Goal: Information Seeking & Learning: Learn about a topic

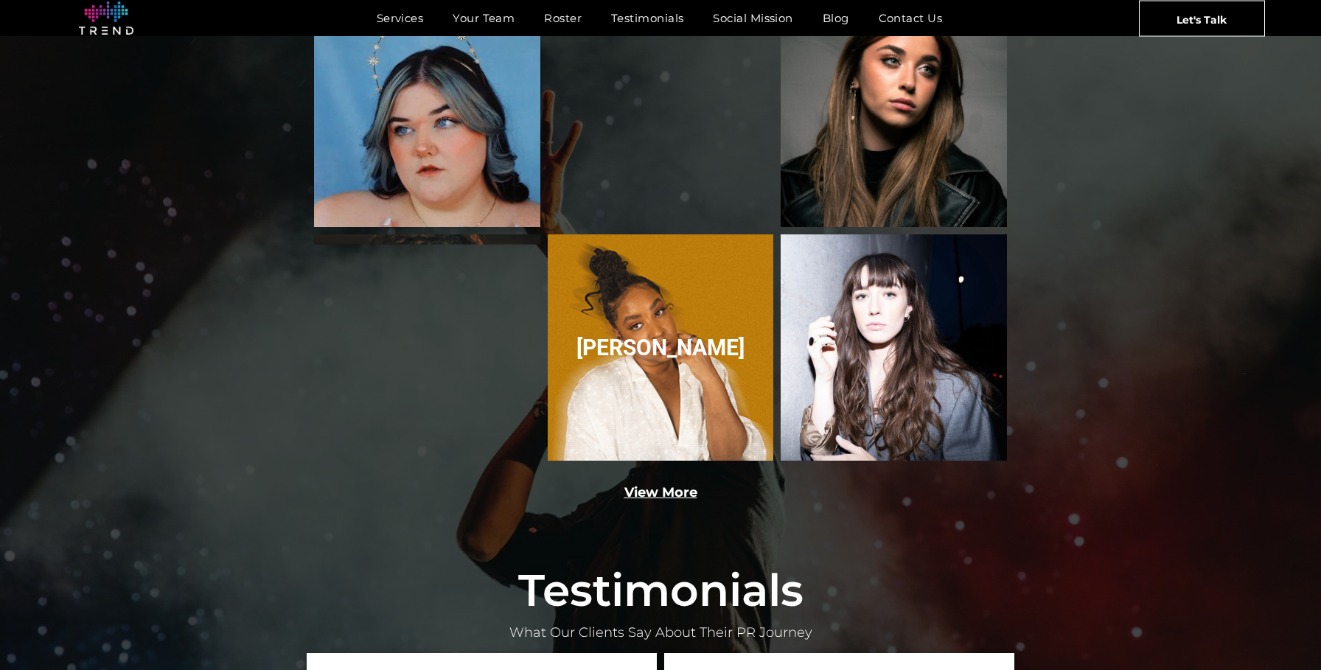
scroll to position [2271, 0]
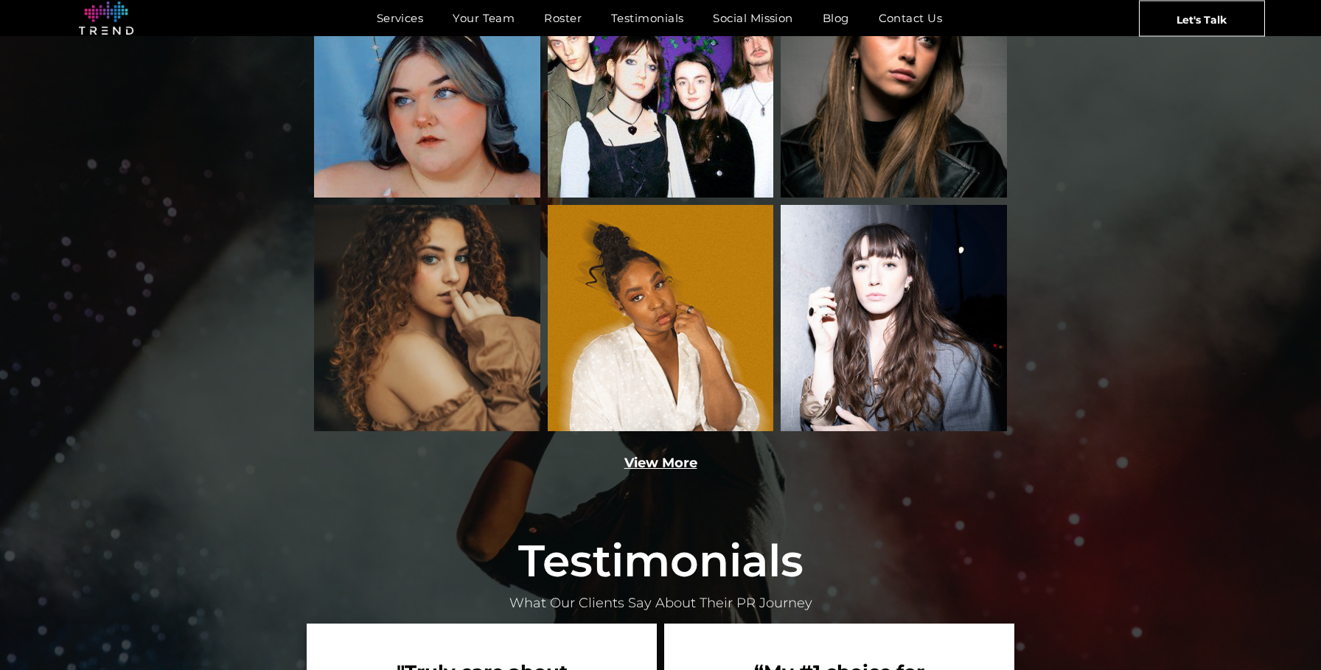
click at [682, 455] on link "View More" at bounding box center [660, 463] width 73 height 16
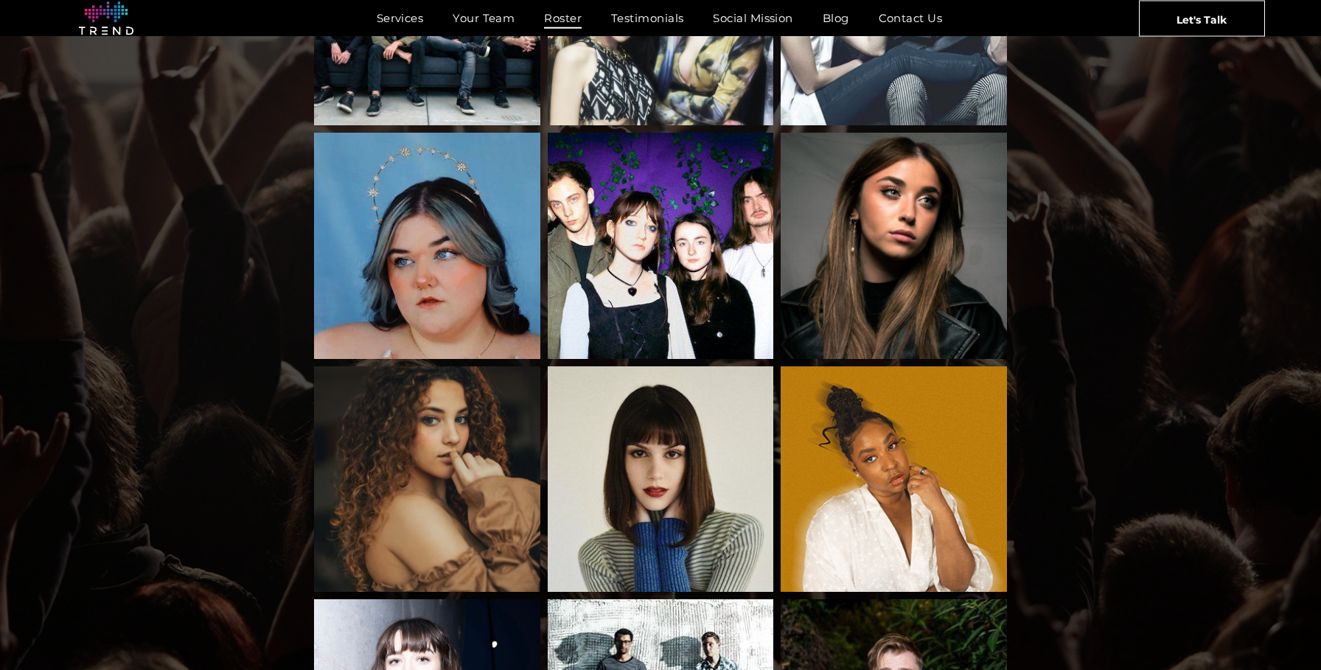
scroll to position [653, 0]
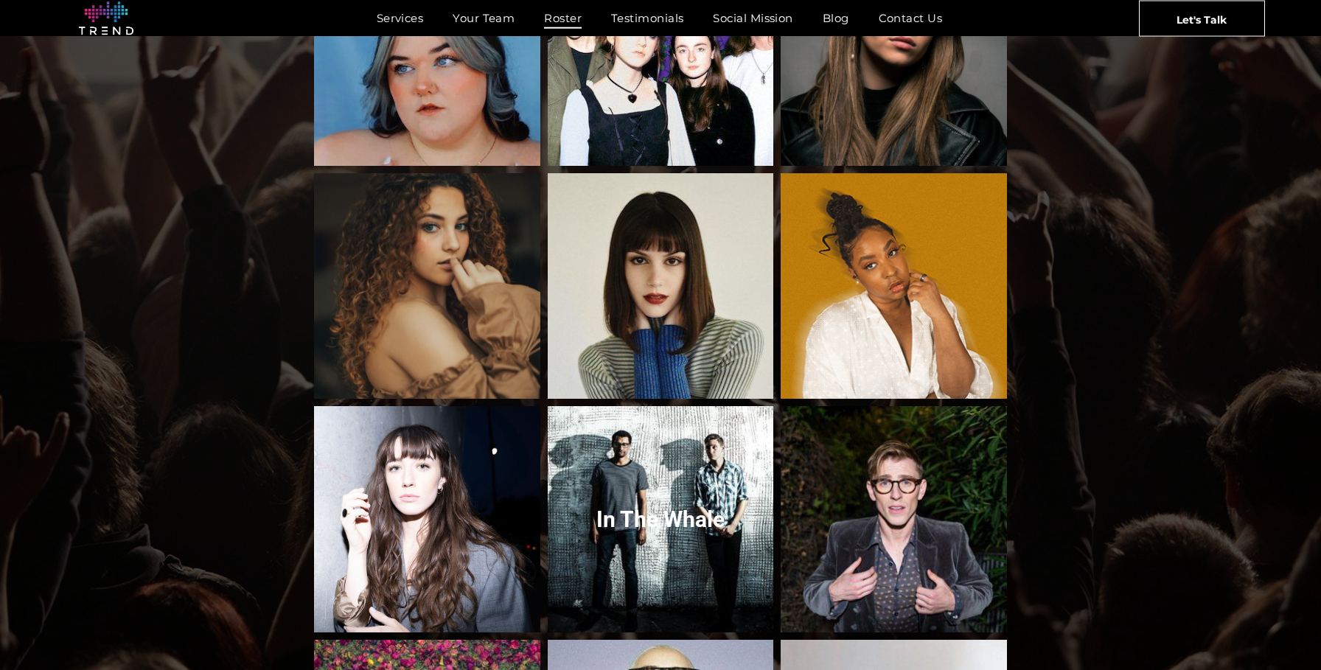
click at [665, 516] on link "In the whale" at bounding box center [660, 519] width 240 height 240
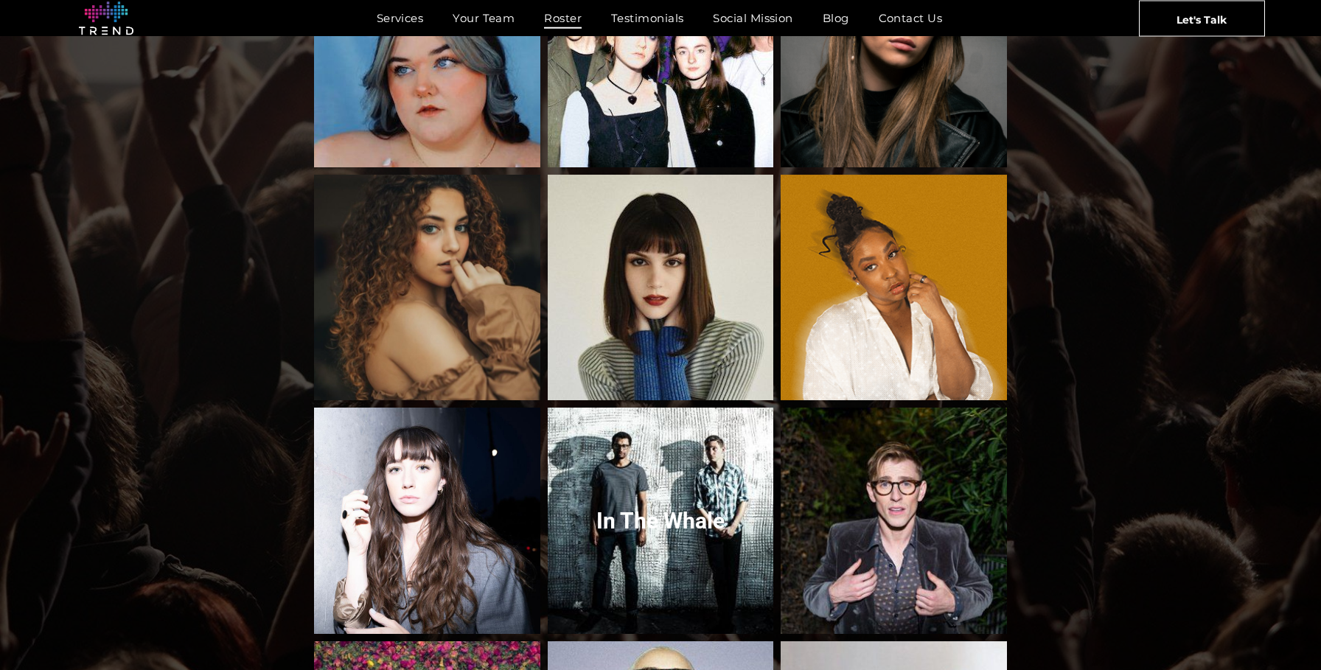
click at [680, 501] on link "In the whale" at bounding box center [660, 521] width 240 height 240
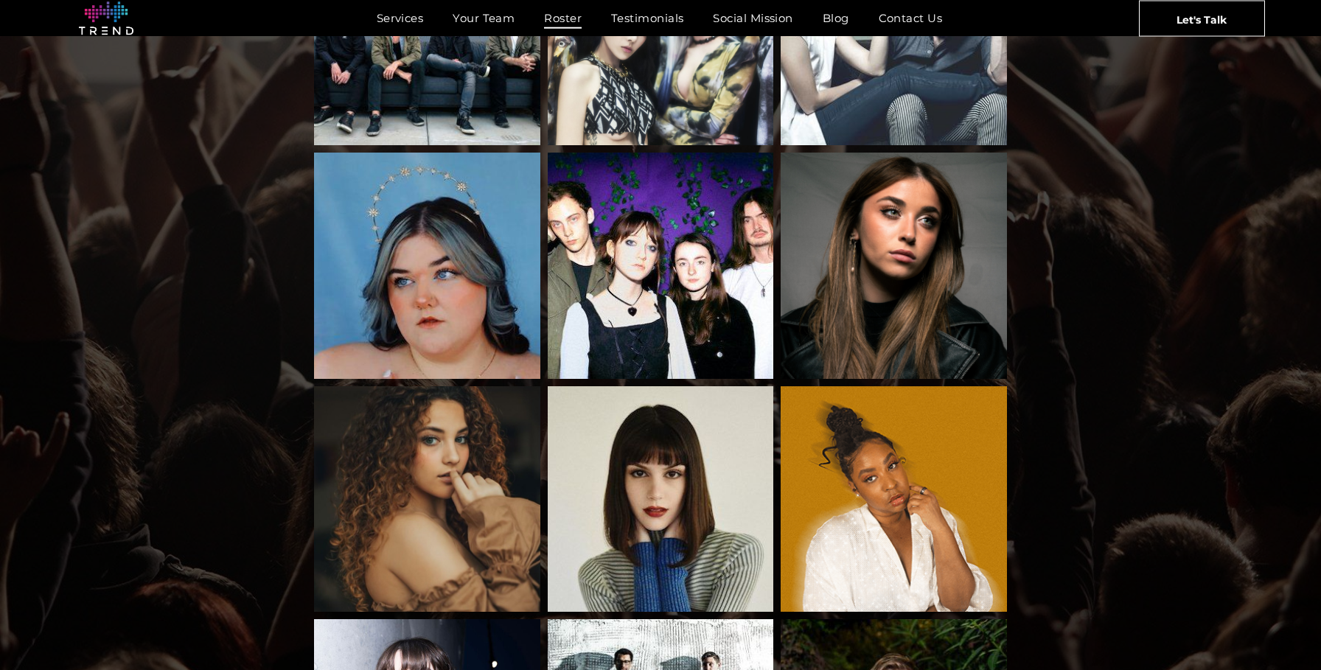
scroll to position [0, 0]
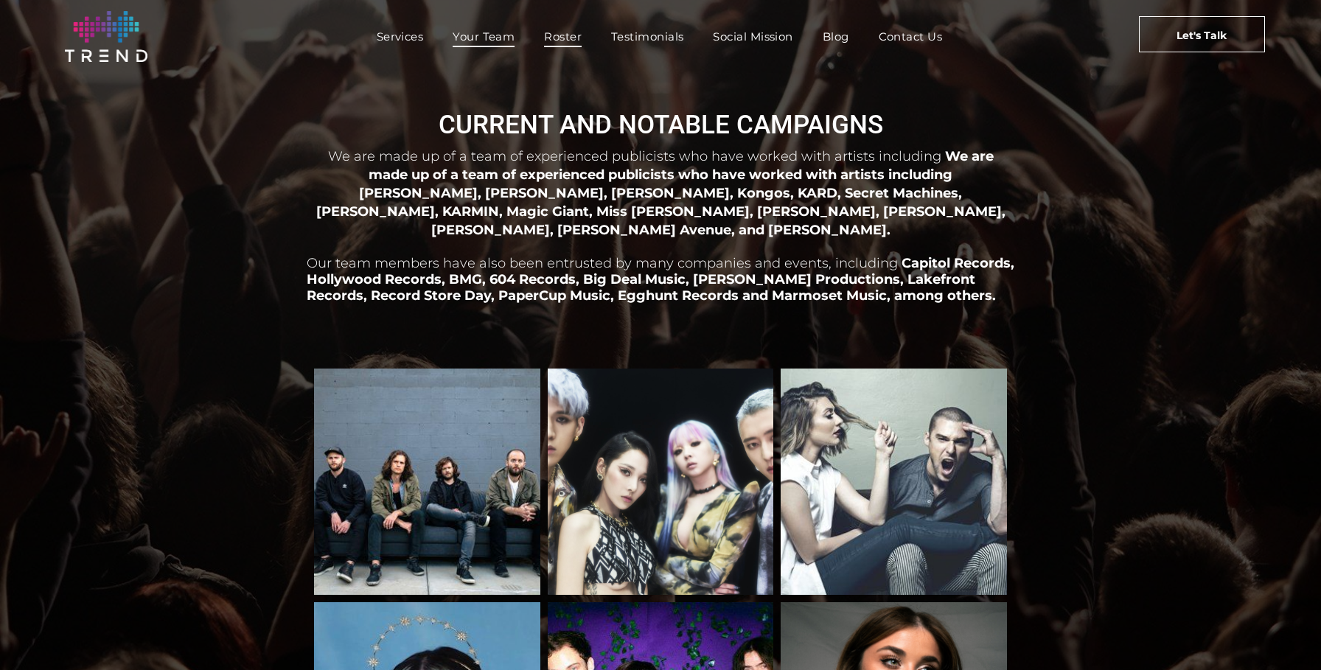
click at [473, 38] on span "Your Team" at bounding box center [484, 36] width 62 height 21
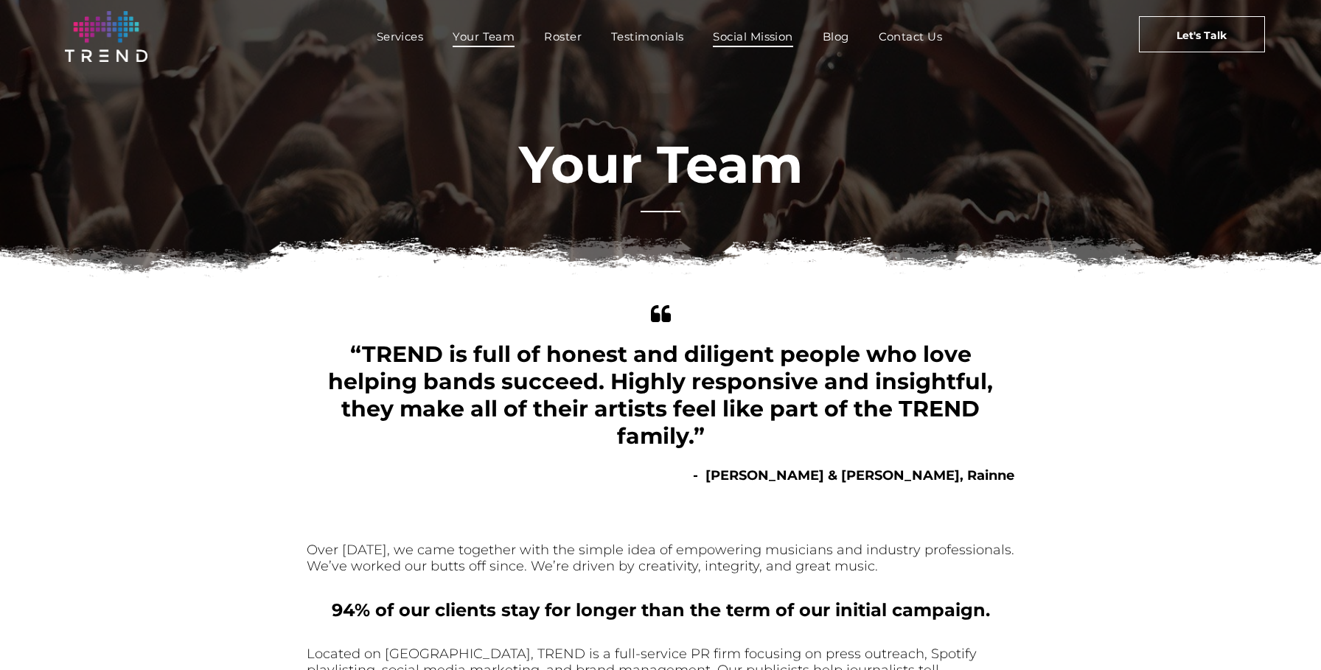
click at [761, 38] on span "Social Mission" at bounding box center [753, 36] width 80 height 21
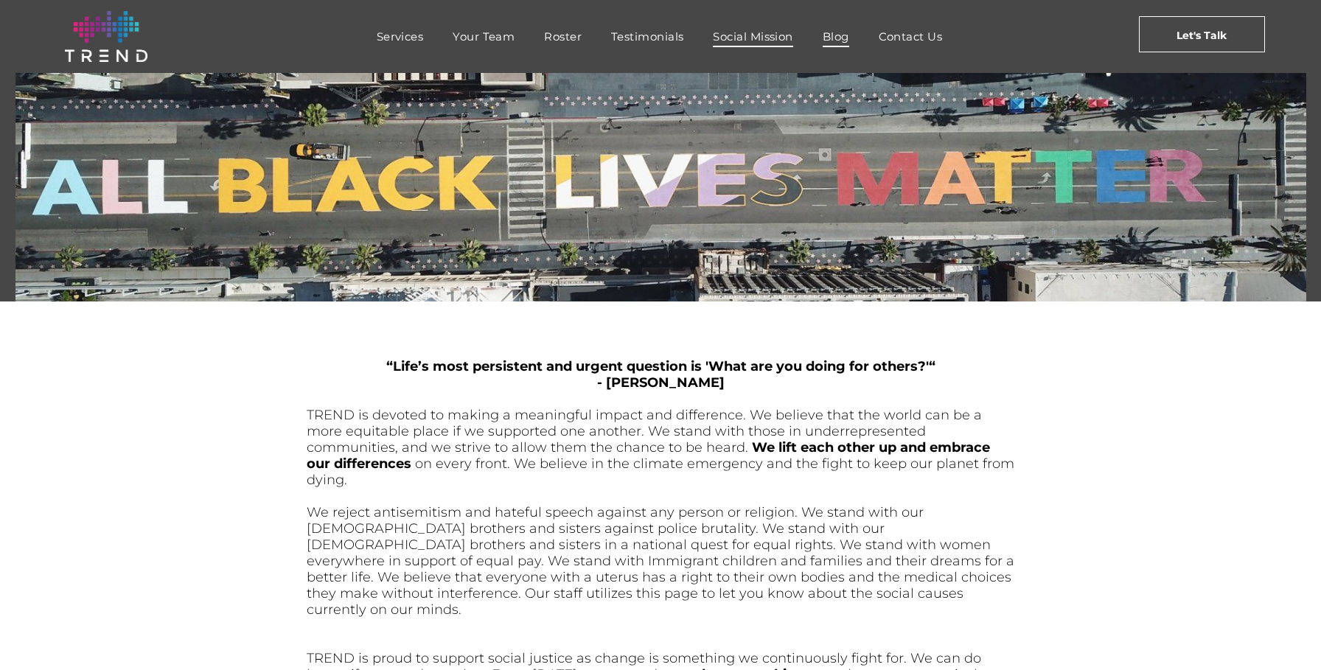
click at [837, 34] on span "Blog" at bounding box center [835, 36] width 27 height 21
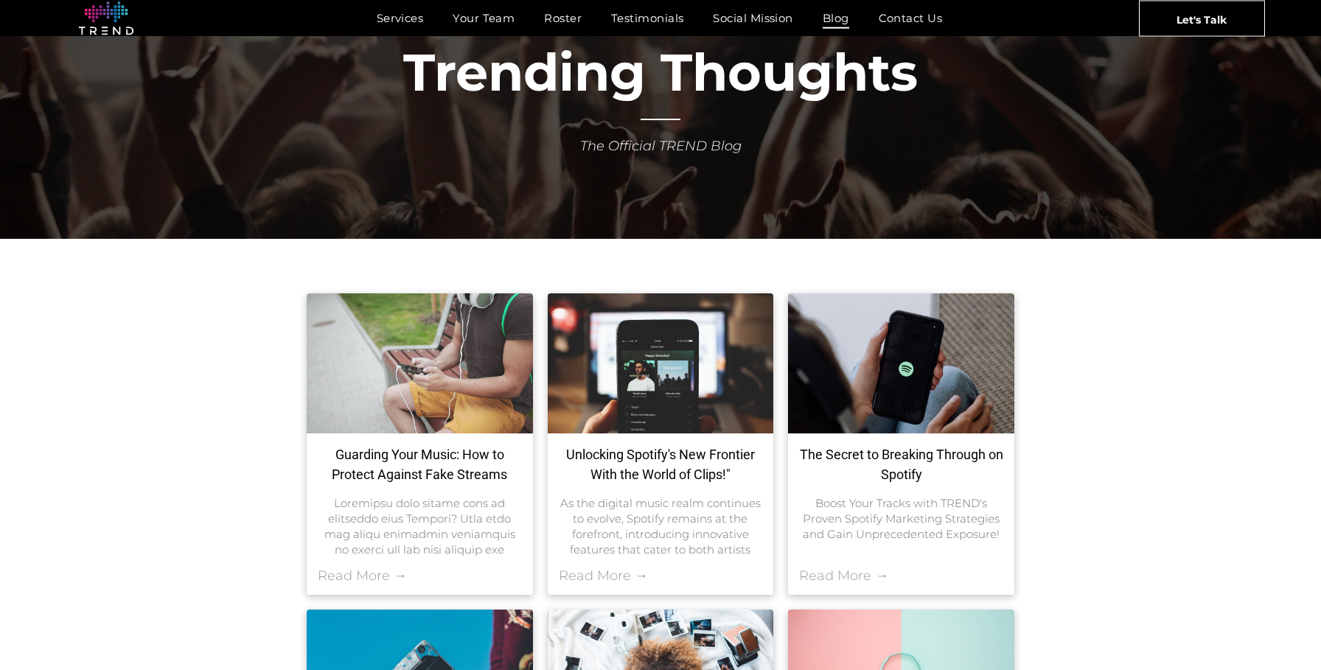
scroll to position [307, 0]
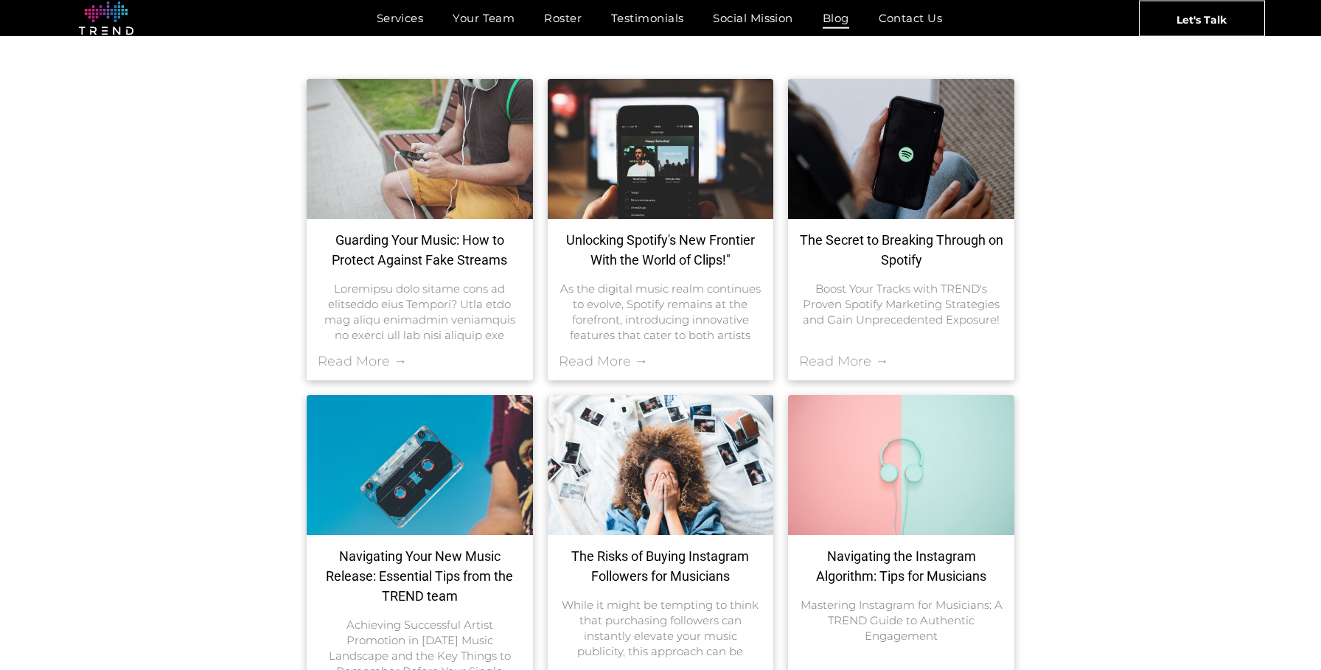
click at [368, 363] on link "Read More →" at bounding box center [362, 361] width 89 height 16
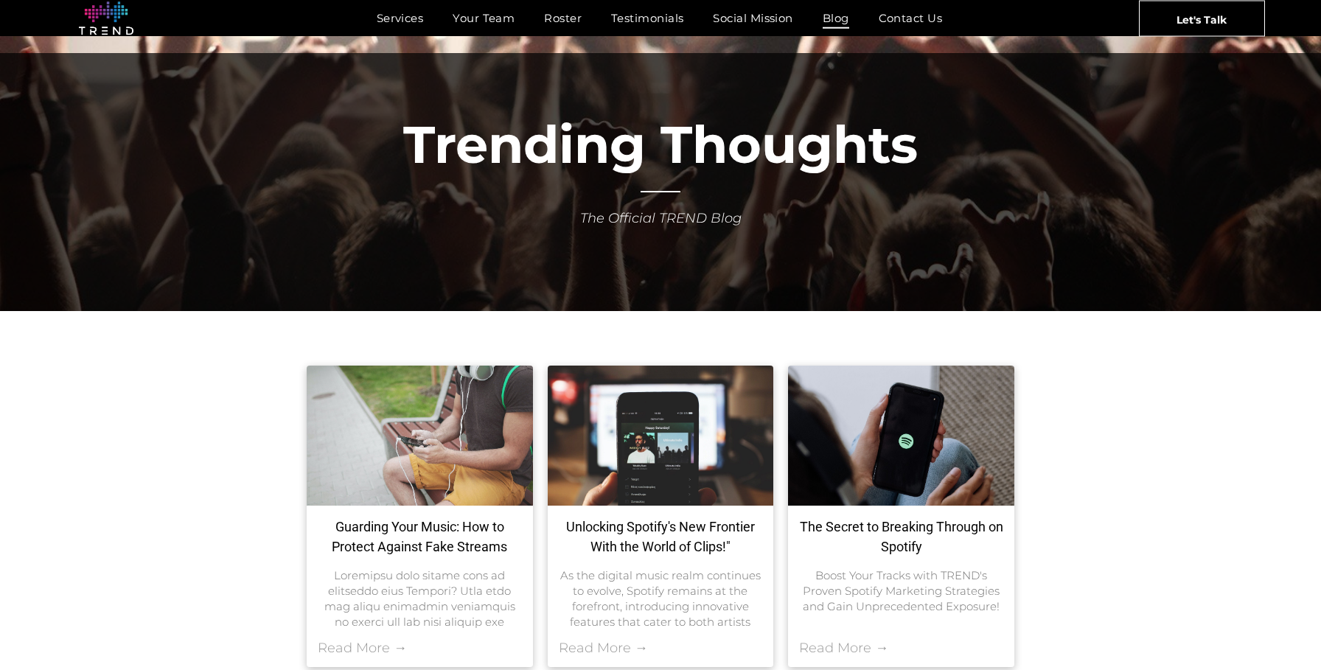
scroll to position [0, 0]
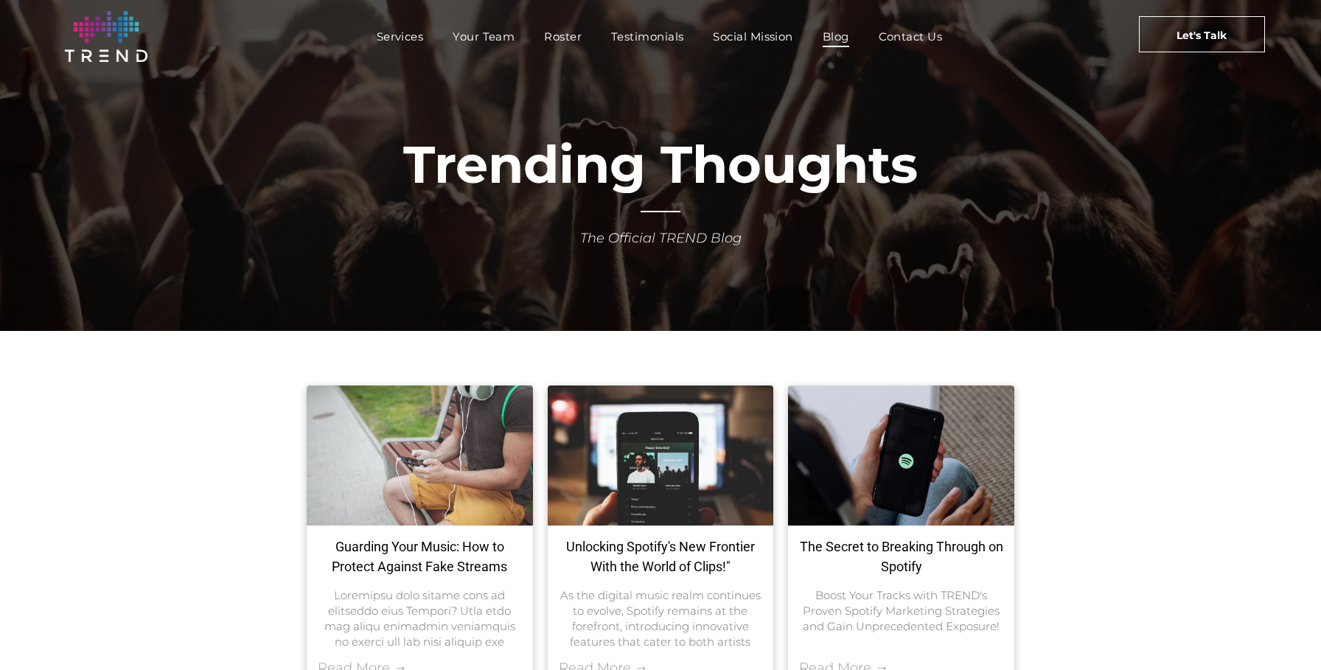
click at [112, 33] on img at bounding box center [106, 36] width 83 height 51
